Goal: Task Accomplishment & Management: Use online tool/utility

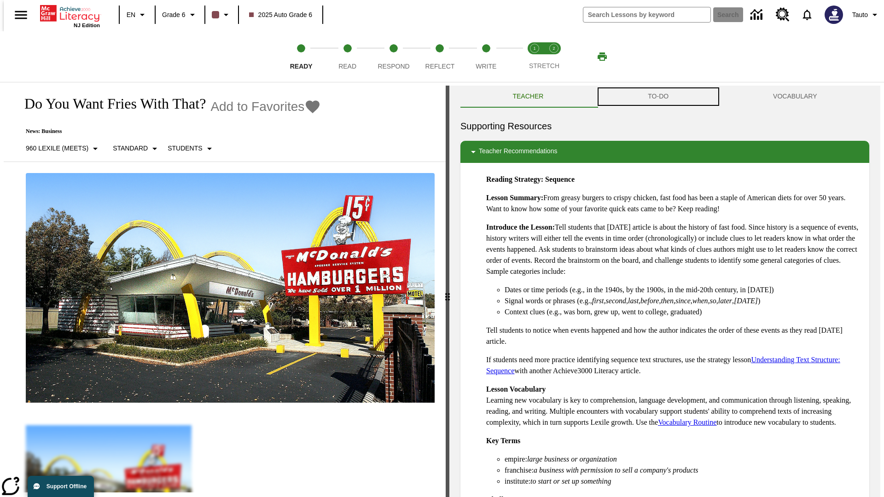
click at [659, 97] on button "TO-DO" at bounding box center [658, 97] width 125 height 22
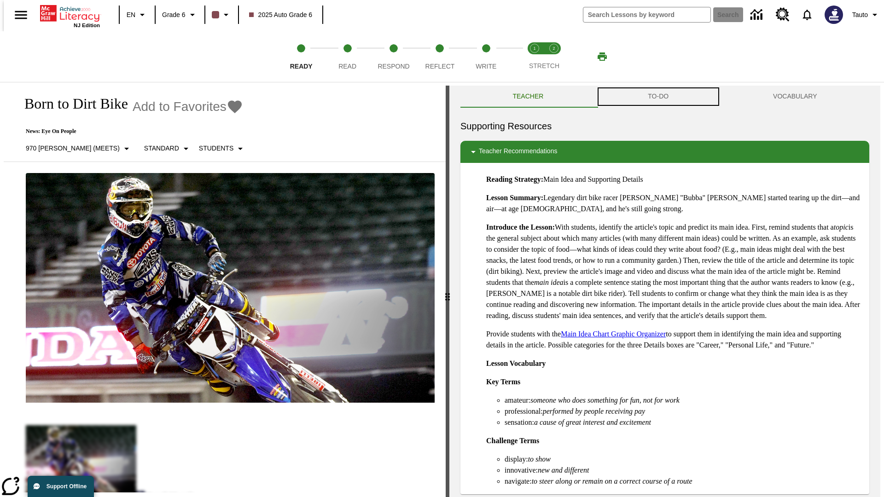
click at [659, 97] on button "TO-DO" at bounding box center [658, 97] width 125 height 22
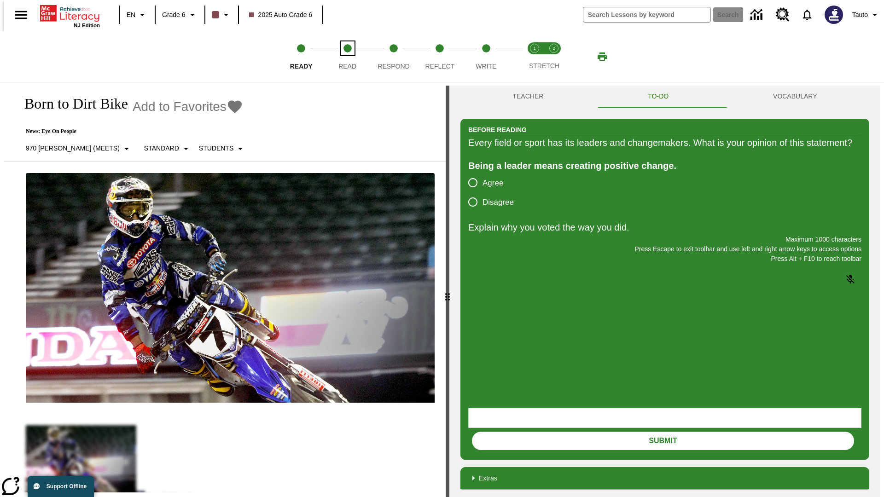
click at [347, 57] on span "Read" at bounding box center [348, 62] width 18 height 17
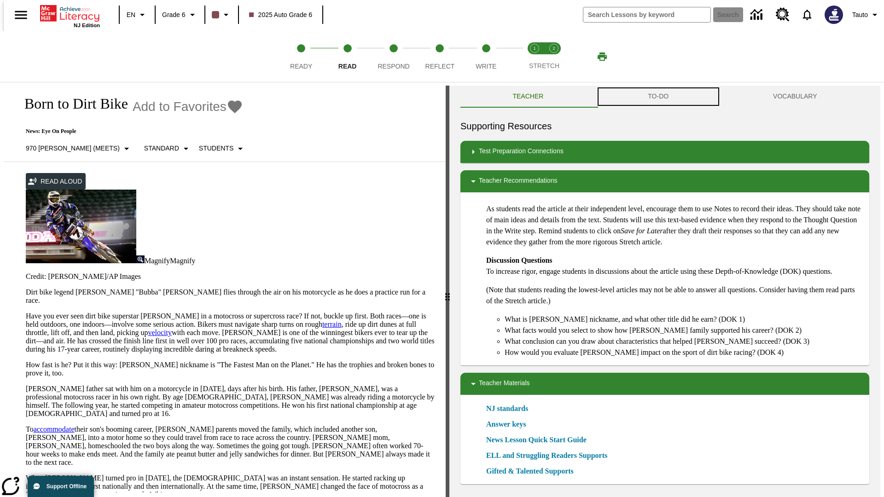
scroll to position [0, 0]
click at [659, 97] on button "TO-DO" at bounding box center [658, 96] width 125 height 22
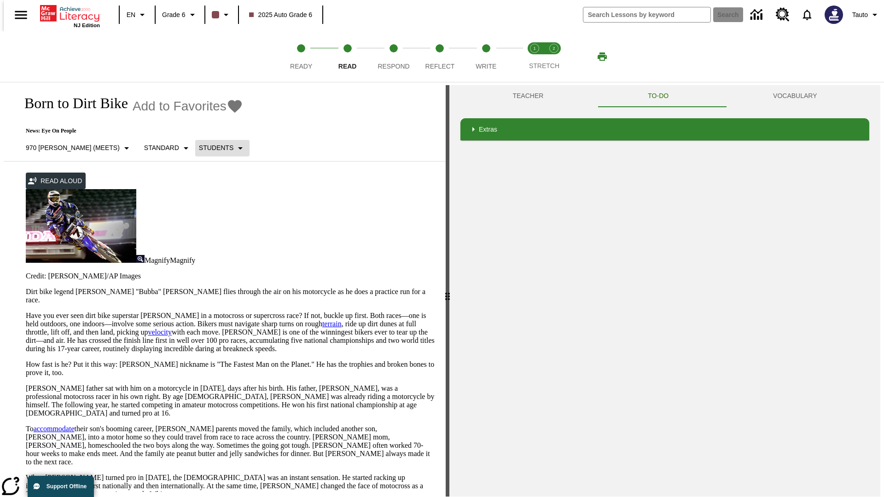
click at [199, 148] on p "Students" at bounding box center [216, 148] width 35 height 10
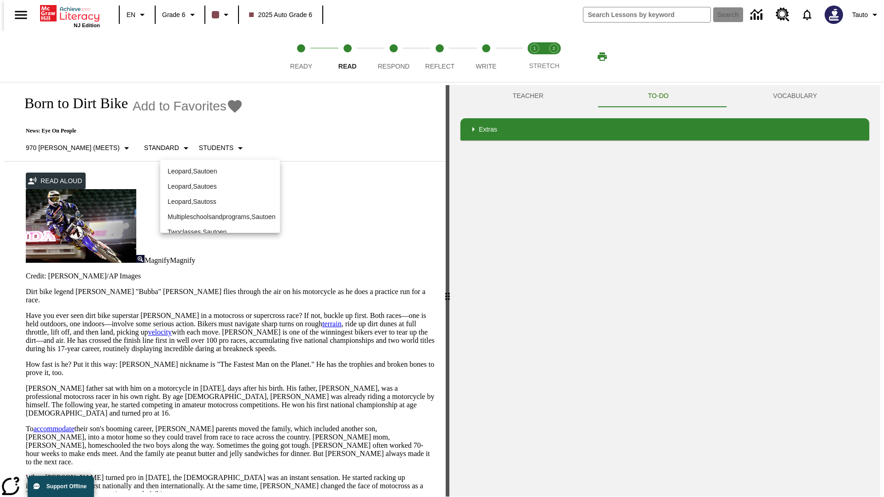
click at [213, 167] on p "Leopard , Sautoen" at bounding box center [220, 172] width 105 height 10
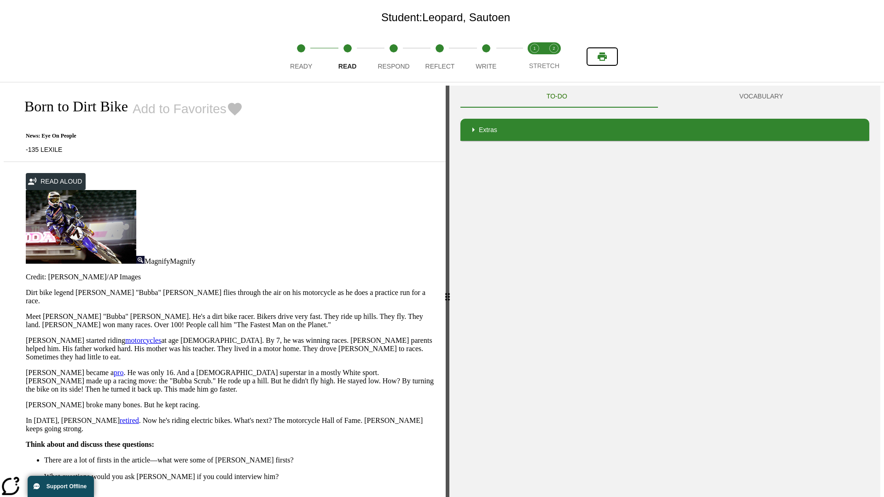
click at [603, 57] on icon "Print" at bounding box center [602, 57] width 9 height 8
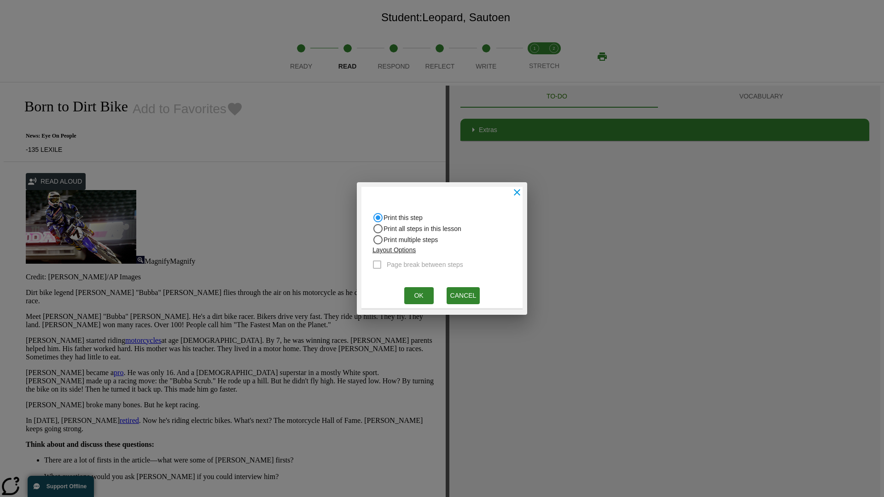
click at [378, 223] on input "Print all steps in this lesson" at bounding box center [378, 217] width 11 height 11
radio input "true"
radio input "false"
checkbox input "true"
click at [419, 296] on button "Ok" at bounding box center [418, 295] width 29 height 17
